Goal: Information Seeking & Learning: Learn about a topic

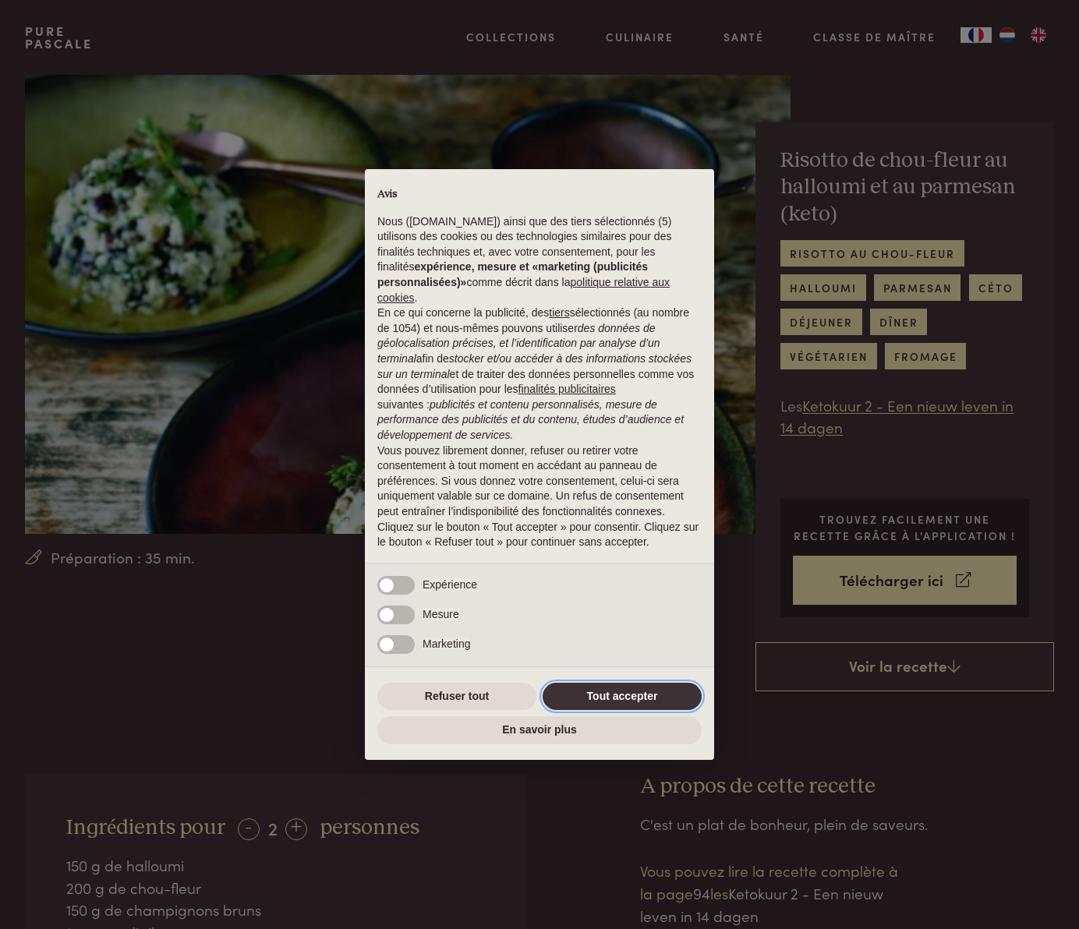
click at [622, 692] on button "Tout accepter" at bounding box center [621, 697] width 159 height 28
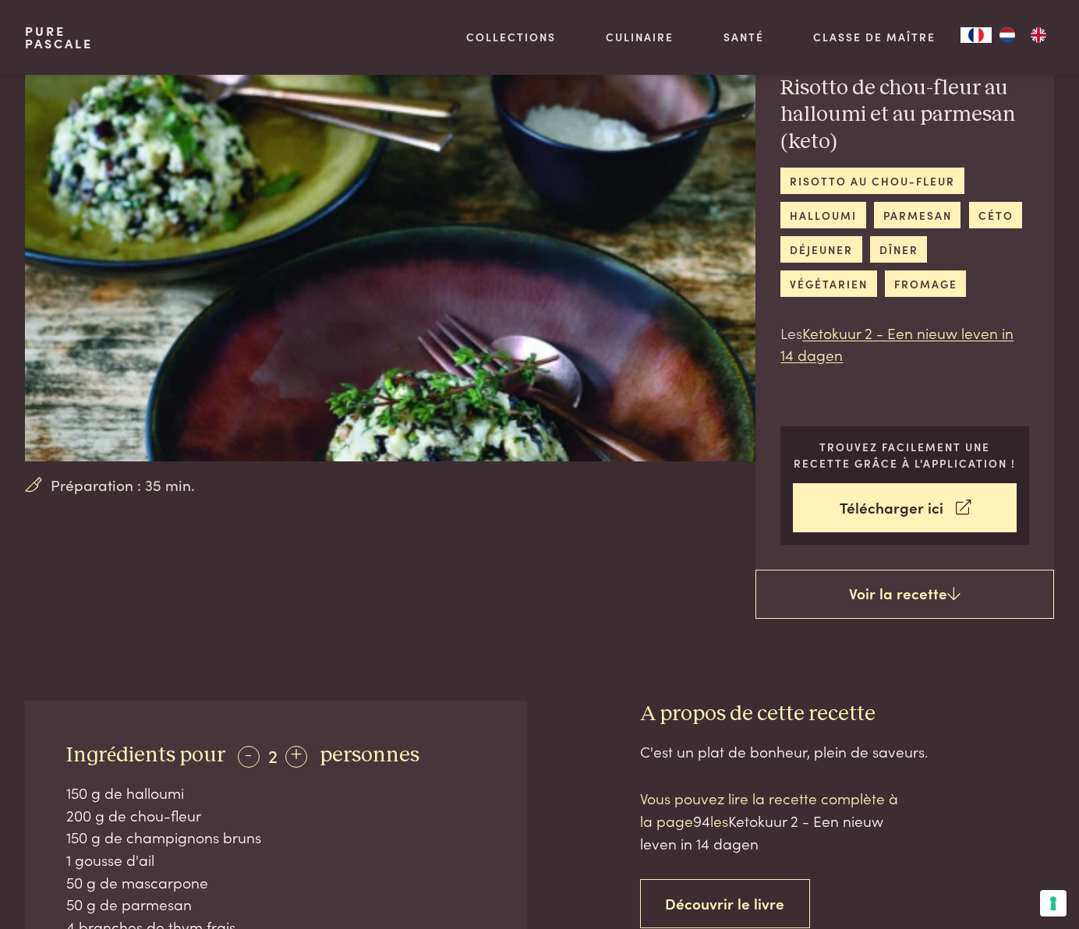
scroll to position [63, 0]
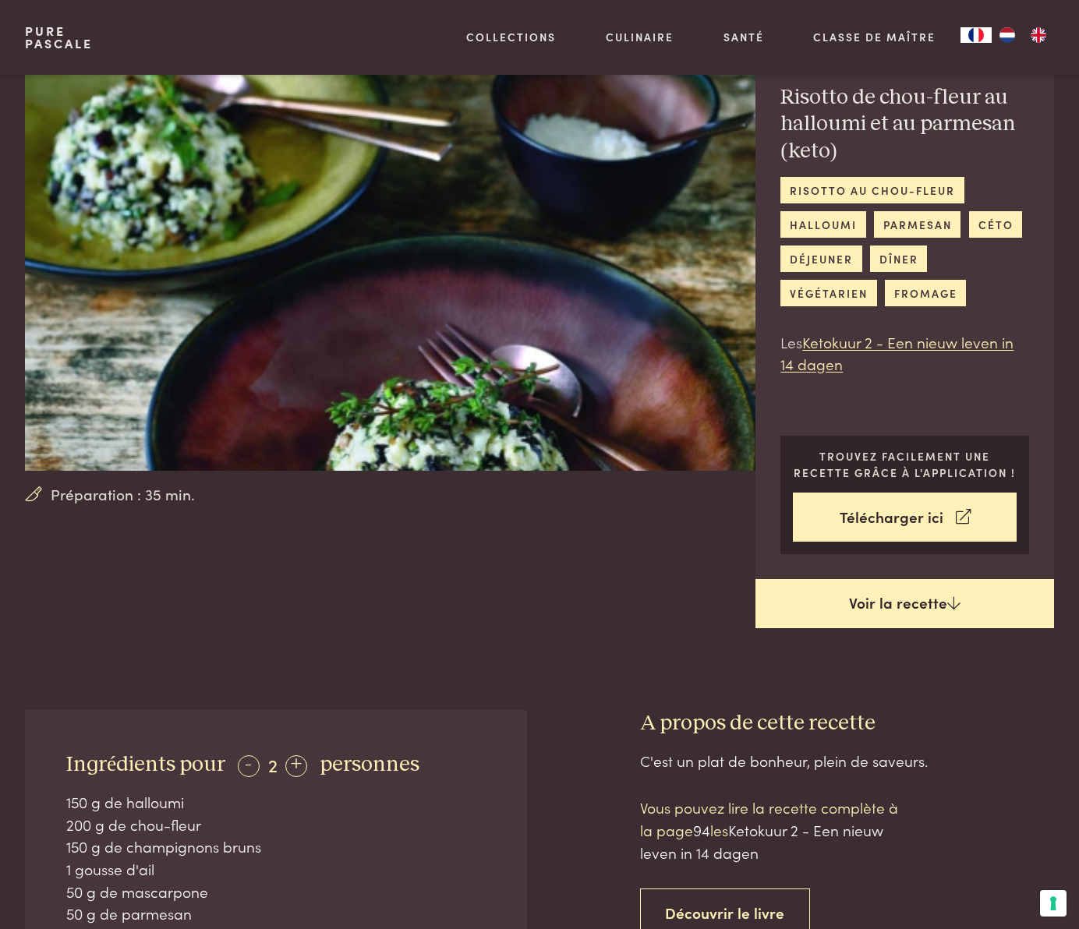
click at [918, 590] on link "Voir la recette" at bounding box center [904, 604] width 298 height 50
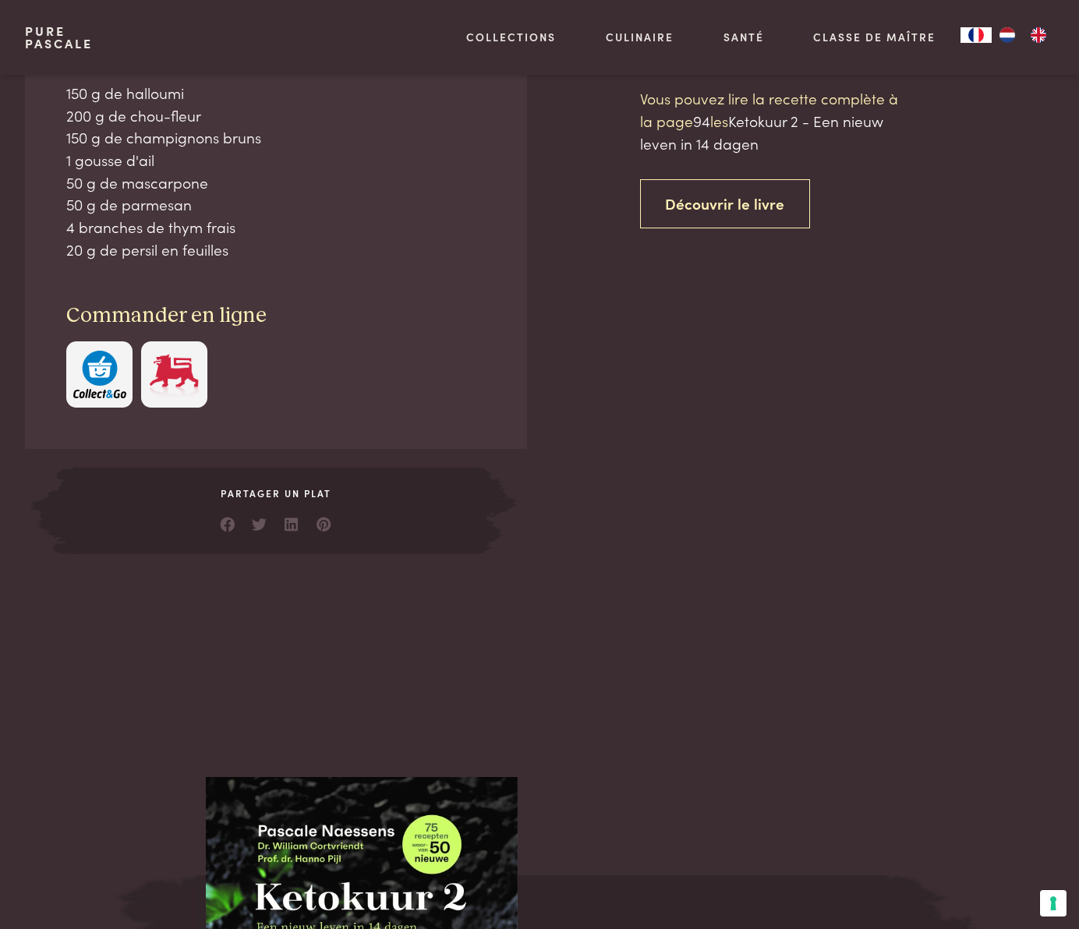
scroll to position [773, 0]
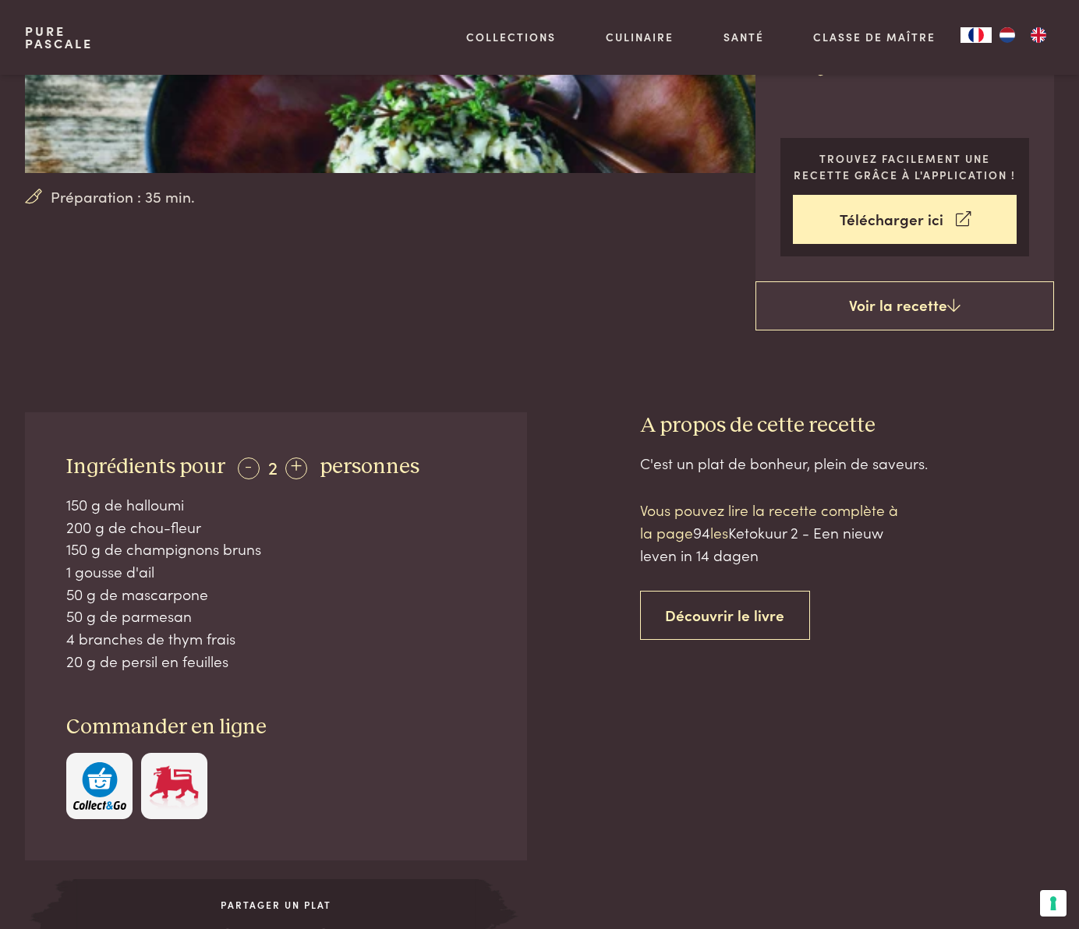
scroll to position [362, 0]
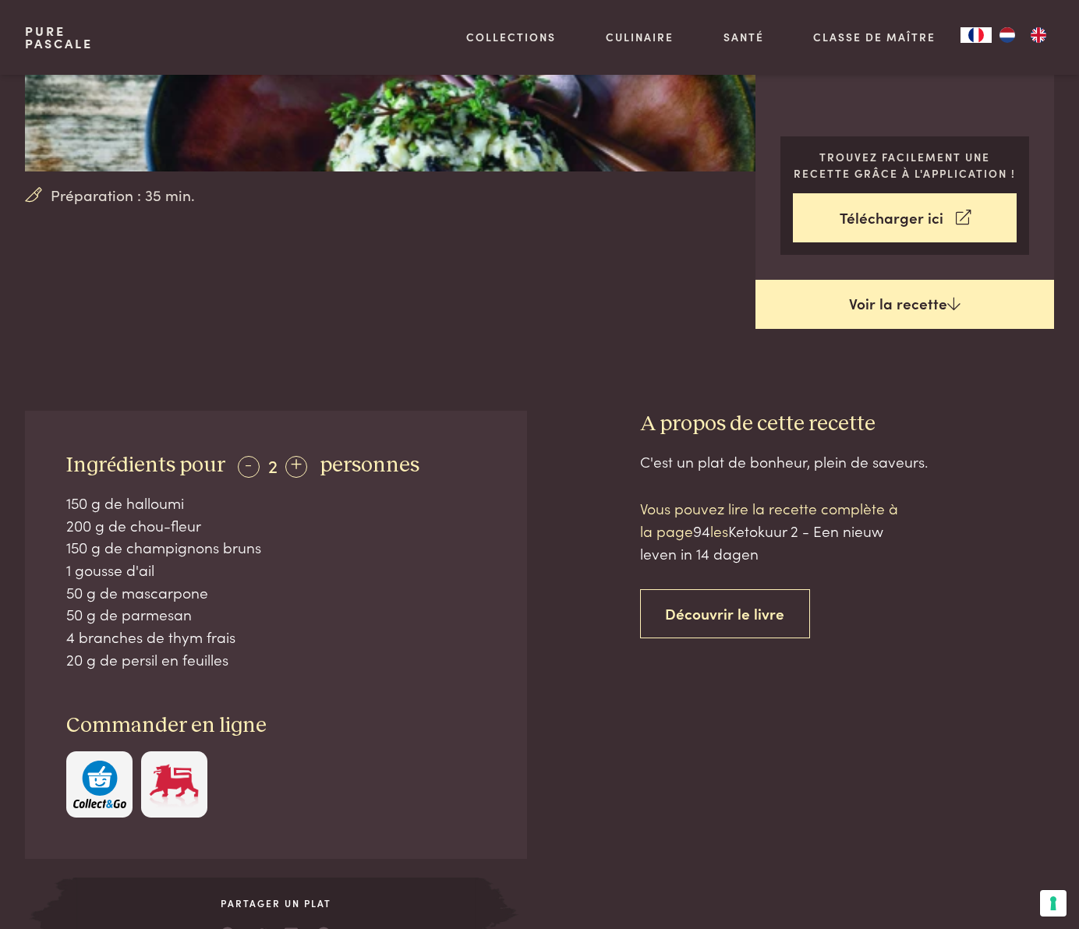
click at [890, 314] on link "Voir la recette" at bounding box center [904, 305] width 298 height 50
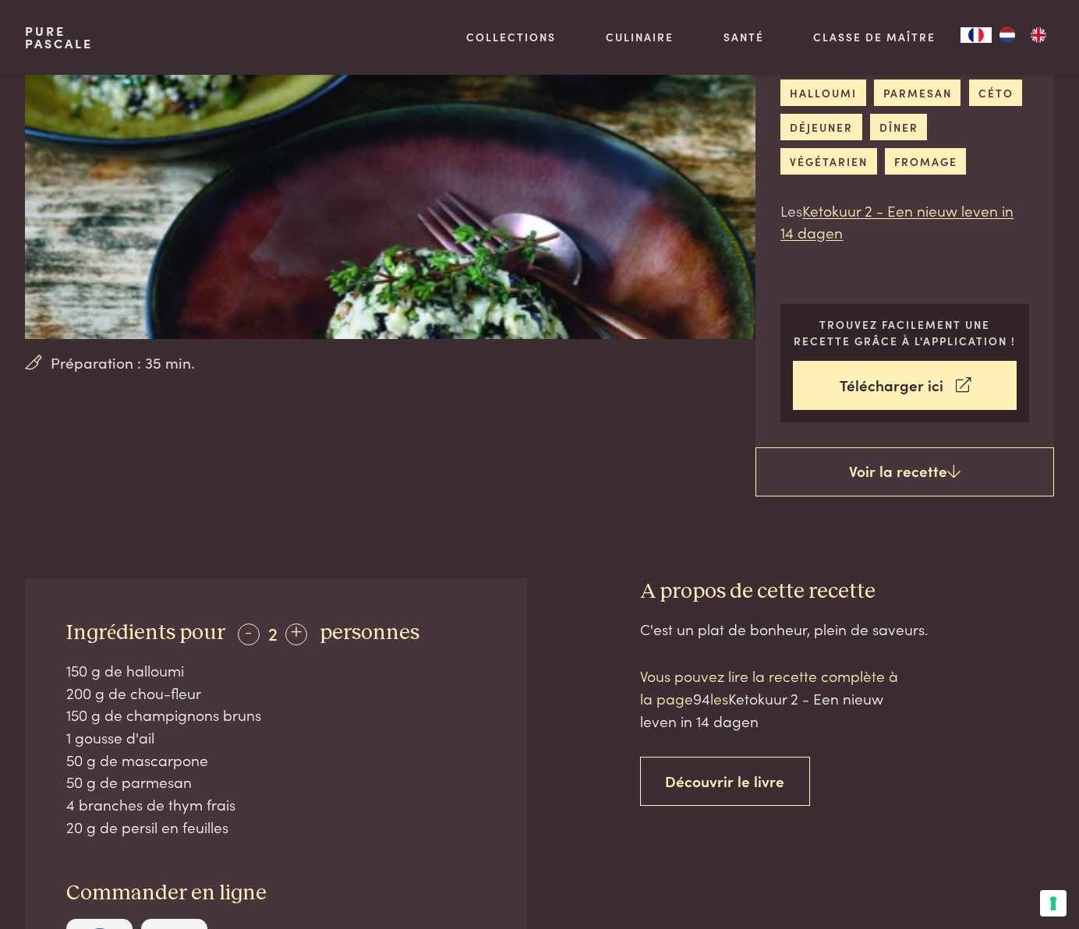
scroll to position [193, 0]
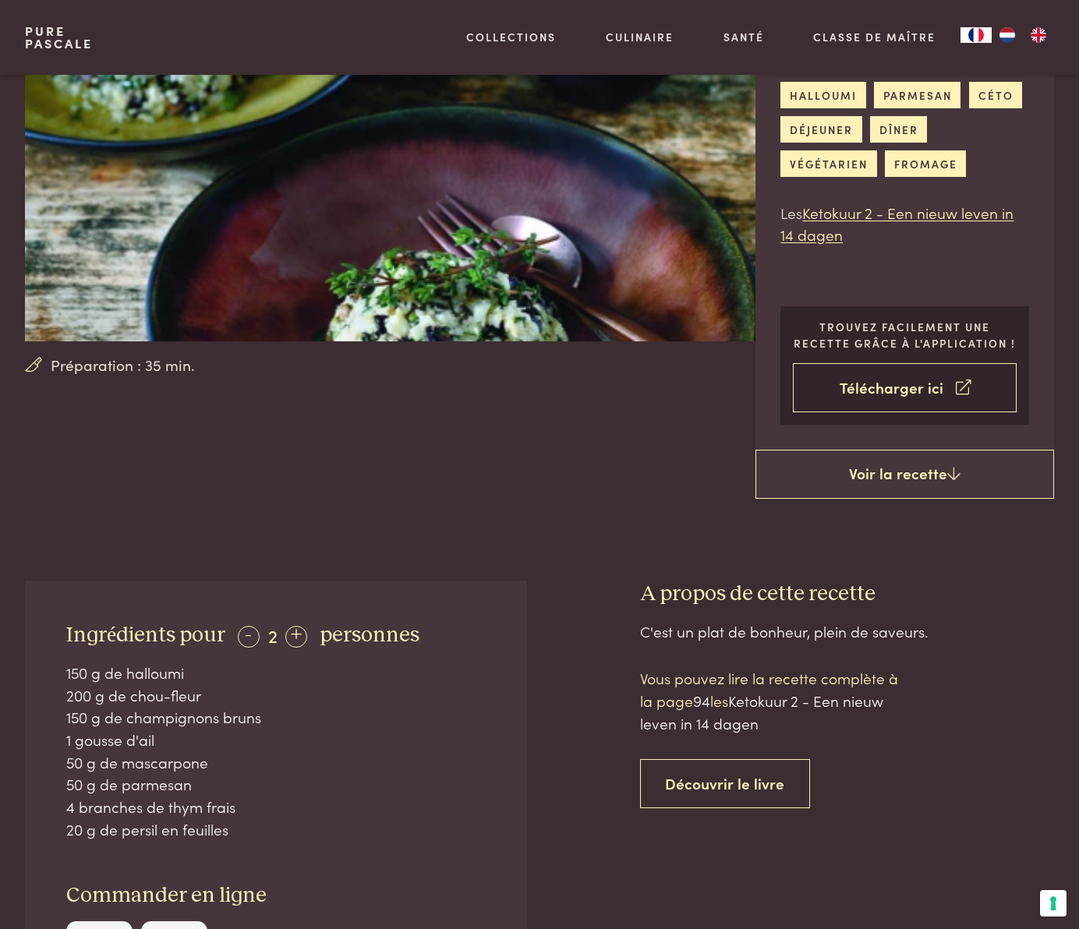
click at [894, 383] on link "Télécharger ici" at bounding box center [905, 387] width 224 height 49
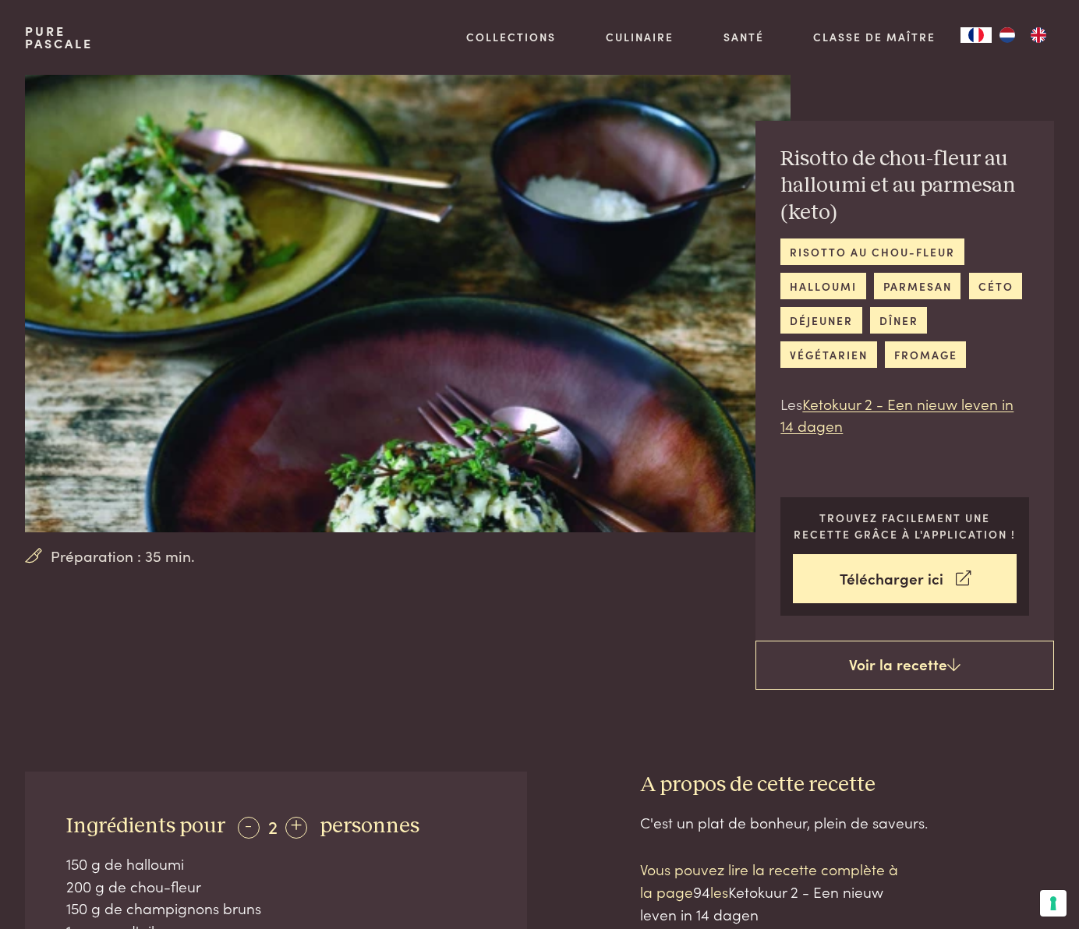
scroll to position [0, 0]
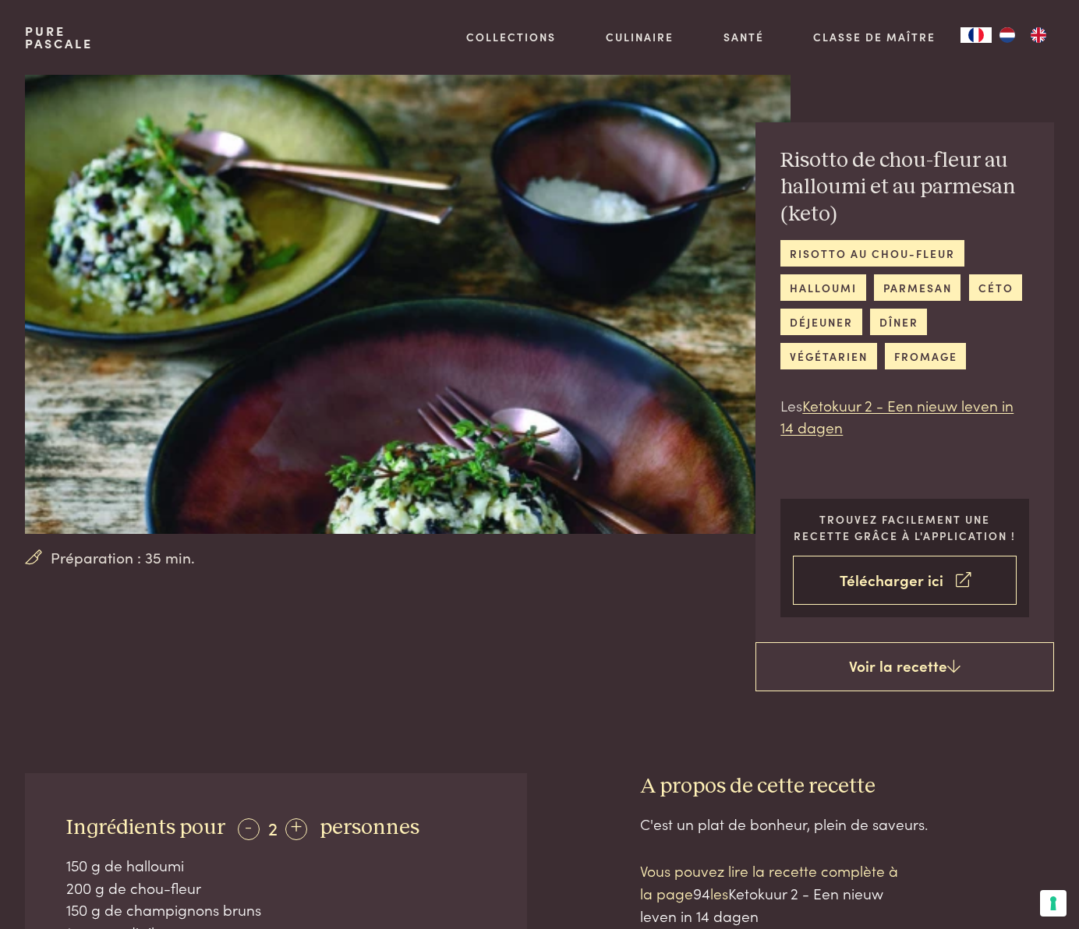
click at [881, 575] on link "Télécharger ici" at bounding box center [905, 580] width 224 height 49
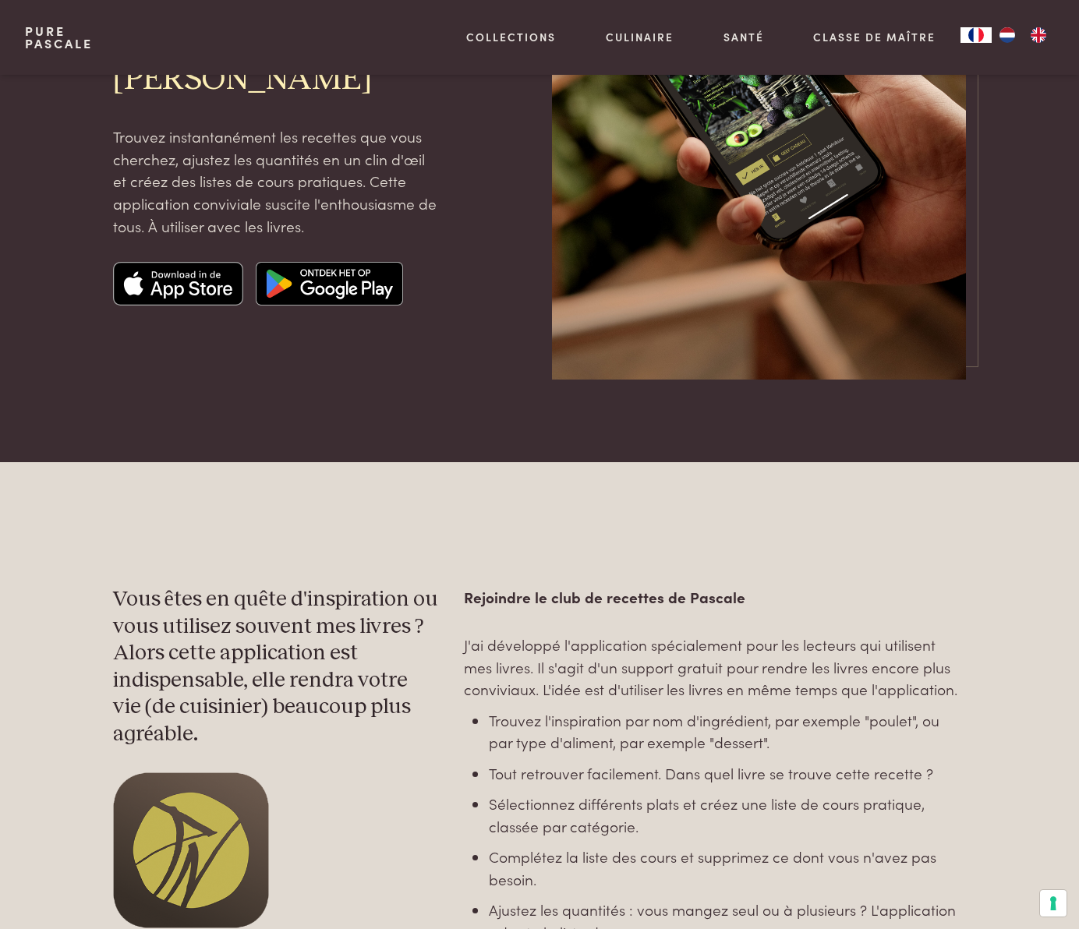
scroll to position [34, 0]
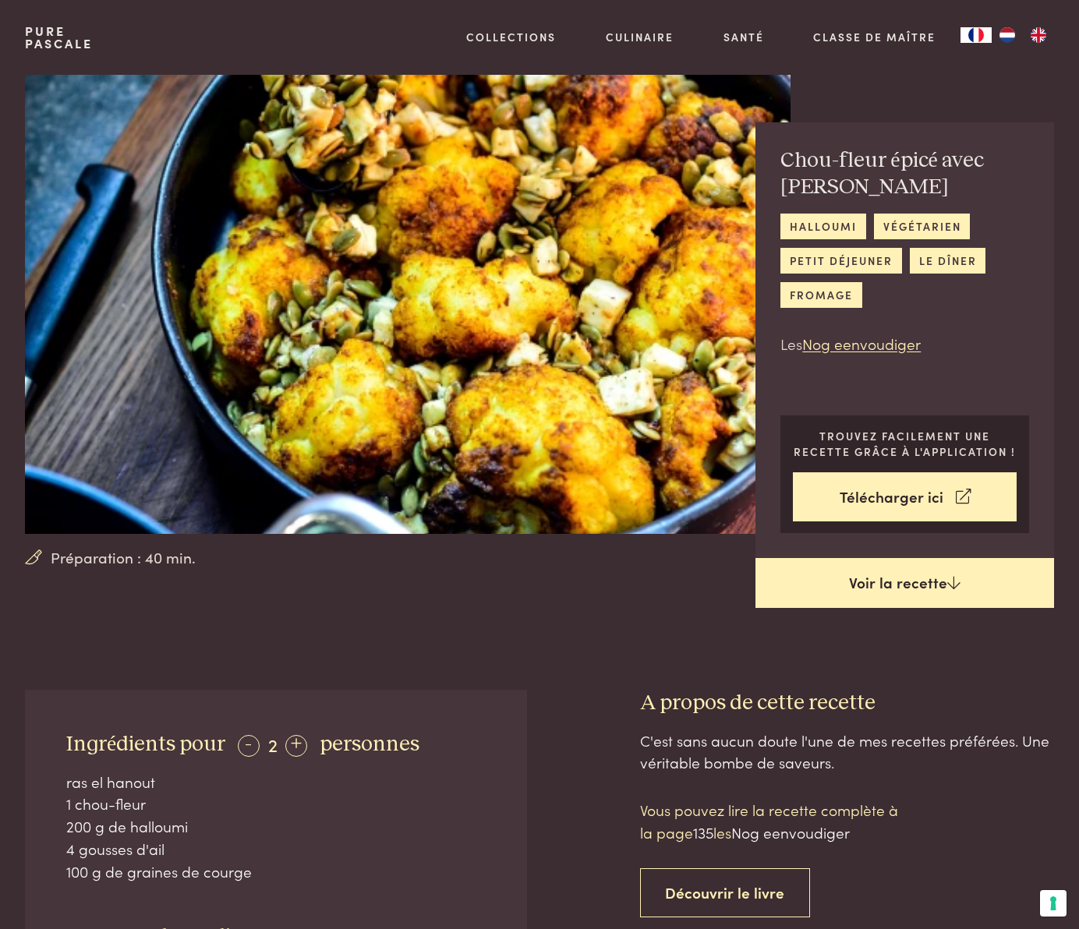
click at [865, 579] on link "Voir la recette" at bounding box center [904, 583] width 298 height 50
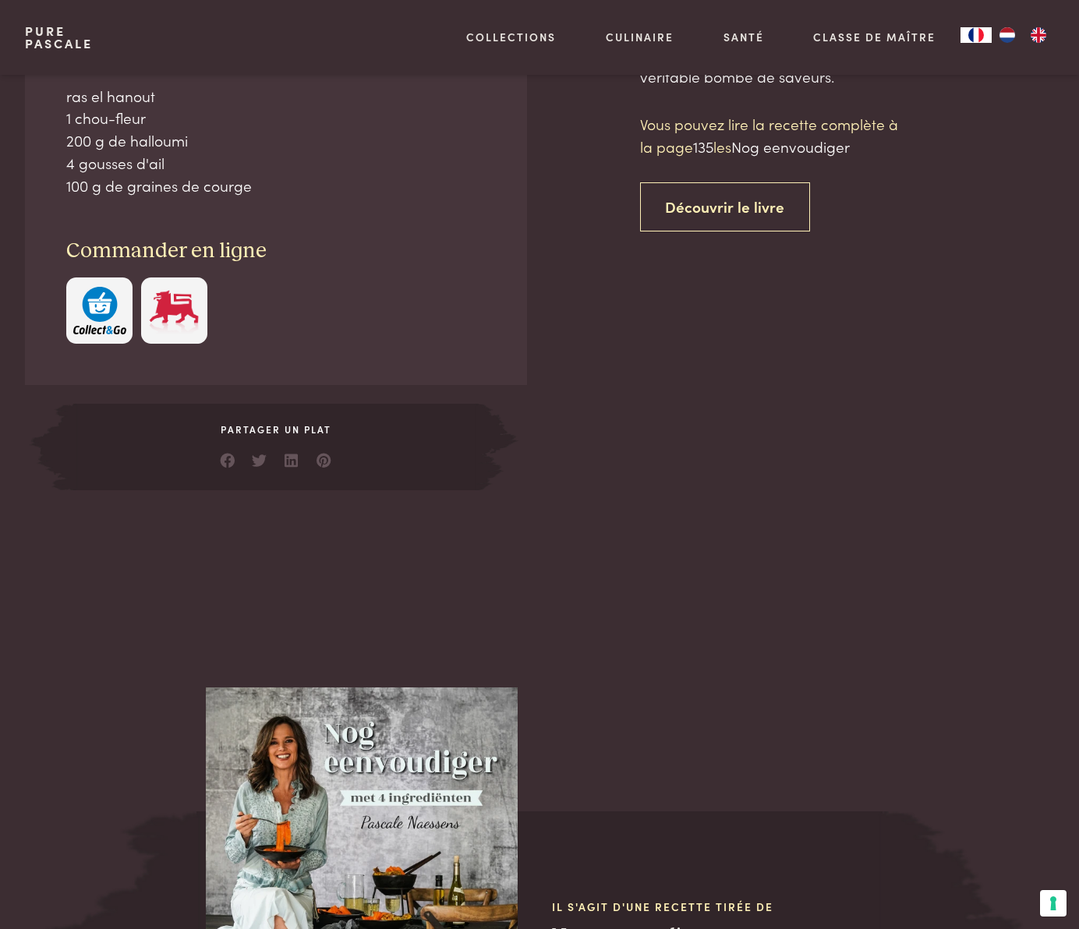
scroll to position [690, 0]
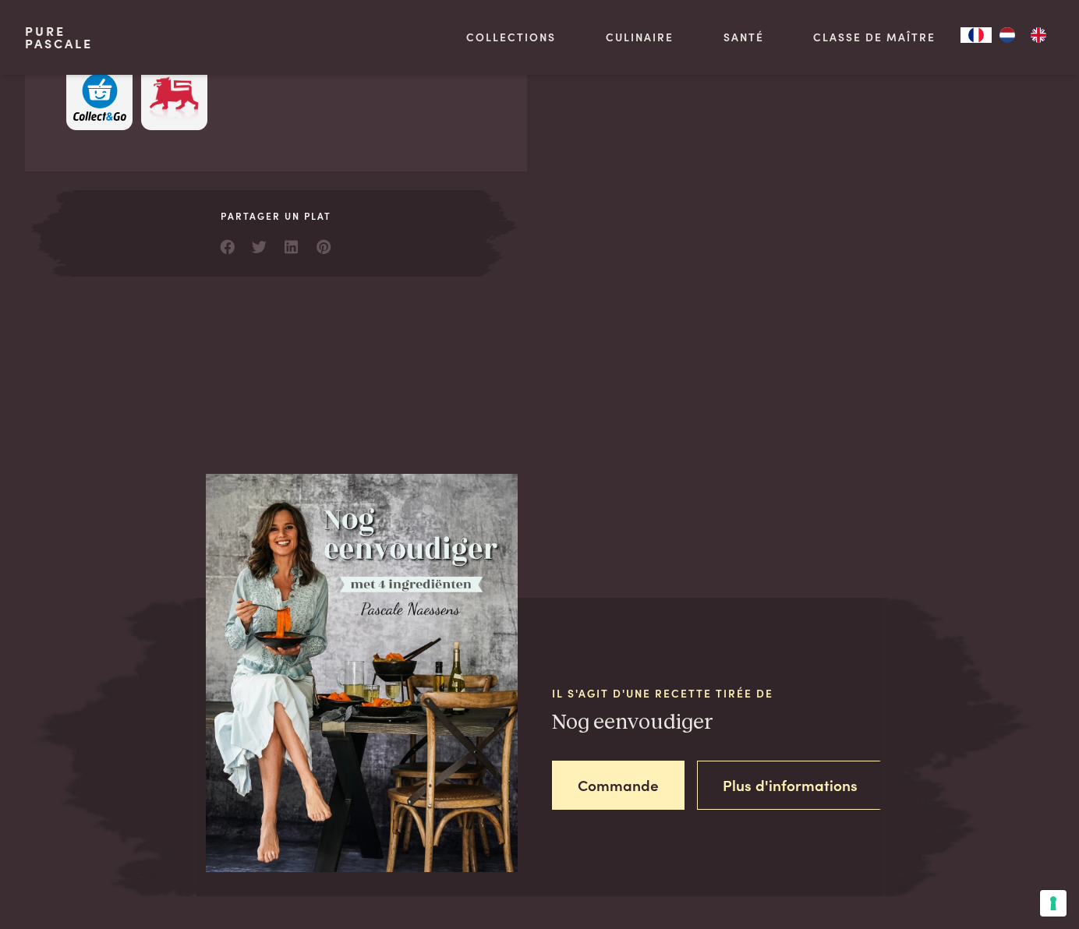
scroll to position [897, 0]
